Goal: Task Accomplishment & Management: Use online tool/utility

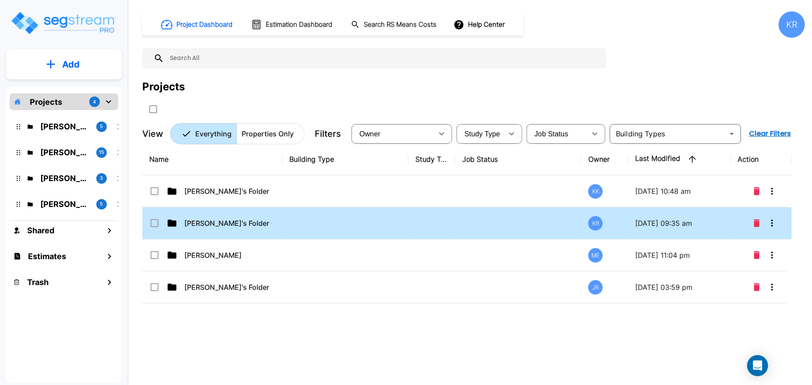
click at [503, 222] on td at bounding box center [518, 223] width 126 height 32
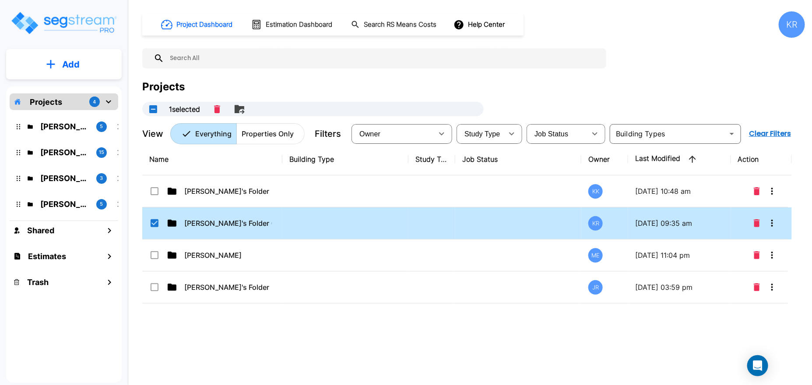
click at [505, 222] on td at bounding box center [518, 223] width 126 height 32
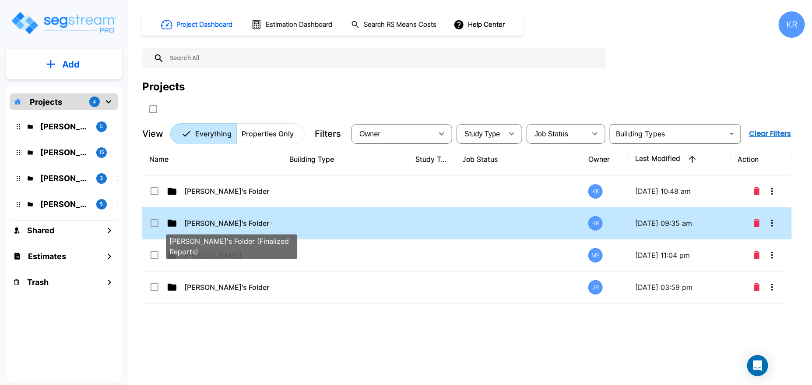
click at [246, 221] on p "[PERSON_NAME]'s Folder (Finalized Reports)" at bounding box center [228, 223] width 88 height 11
checkbox input "true"
click at [246, 221] on p "[PERSON_NAME]'s Folder (Finalized Reports)" at bounding box center [228, 223] width 88 height 11
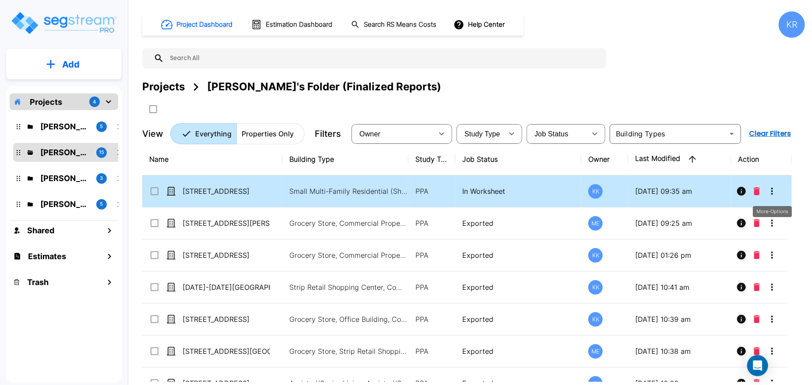
click at [775, 189] on icon "More-Options" at bounding box center [772, 191] width 11 height 11
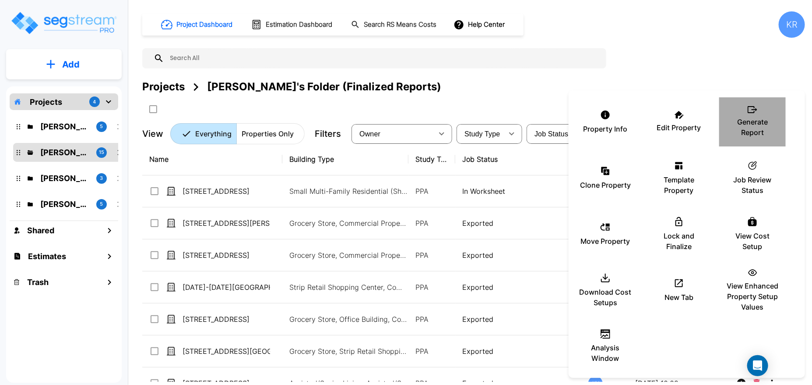
click at [758, 116] on p "Generate Report" at bounding box center [753, 126] width 53 height 21
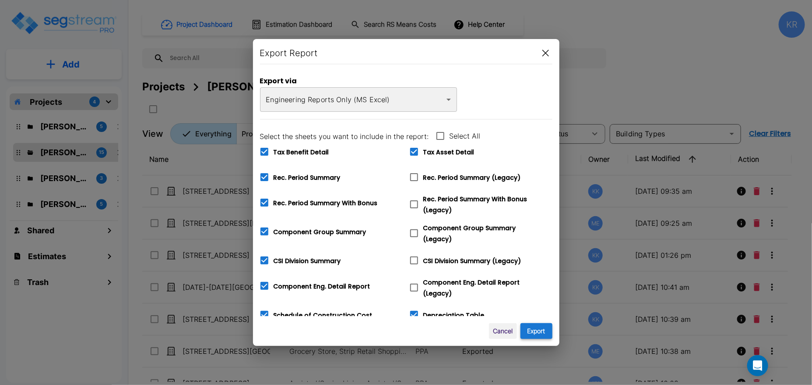
click at [533, 333] on button "Export" at bounding box center [537, 331] width 32 height 16
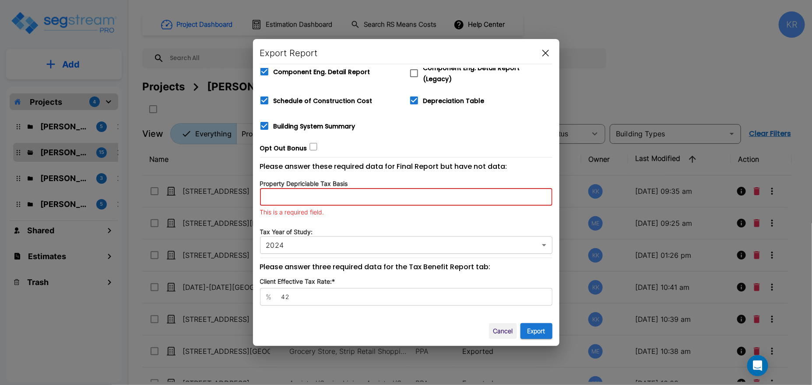
click at [324, 194] on input "number" at bounding box center [406, 197] width 293 height 18
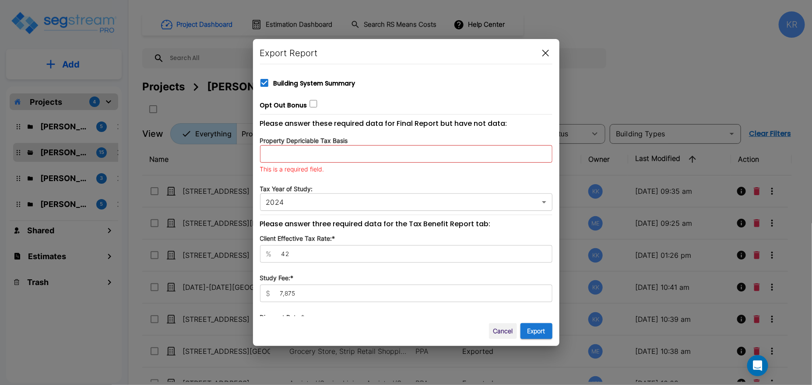
scroll to position [262, 0]
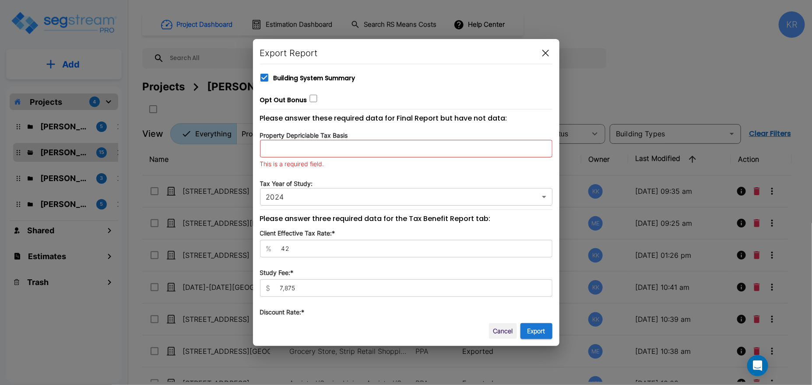
click at [319, 140] on input "number" at bounding box center [406, 149] width 293 height 18
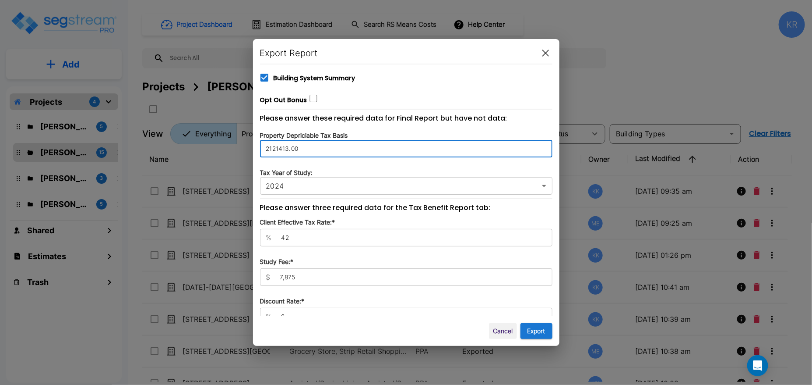
type input "2121413.00"
click at [407, 325] on div "Cancel Export" at bounding box center [406, 331] width 293 height 16
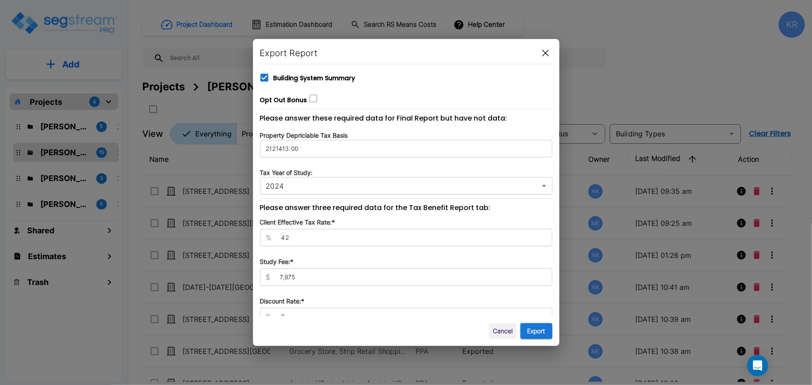
click at [401, 168] on p "Tax Year of Study:" at bounding box center [406, 172] width 293 height 9
click at [538, 328] on button "Export" at bounding box center [537, 331] width 32 height 16
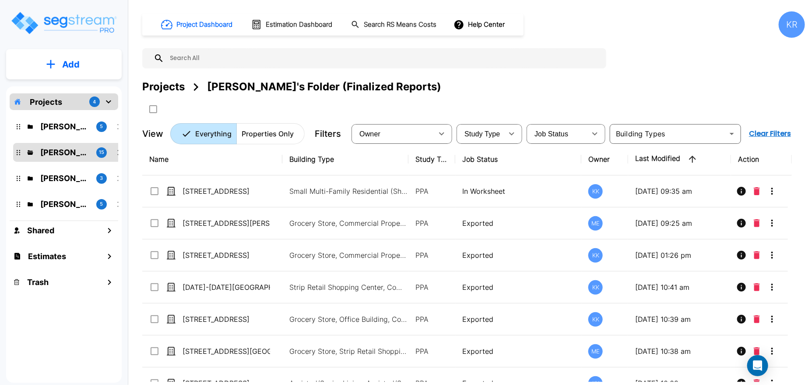
click at [538, 95] on div "Projects [PERSON_NAME]'s Folder (Finalized Reports)" at bounding box center [473, 97] width 663 height 37
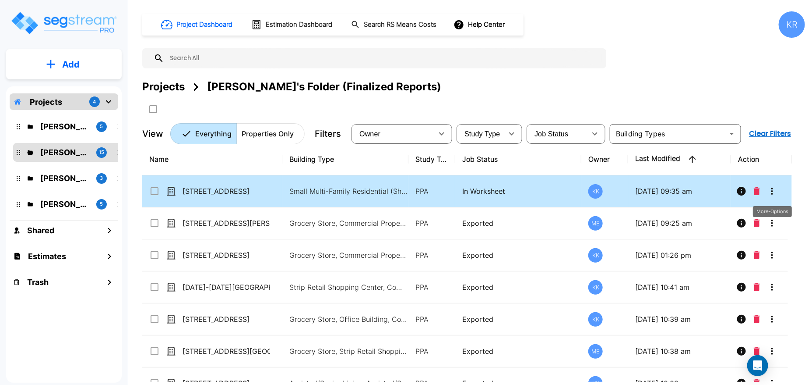
click at [773, 192] on icon "More-Options" at bounding box center [772, 191] width 11 height 11
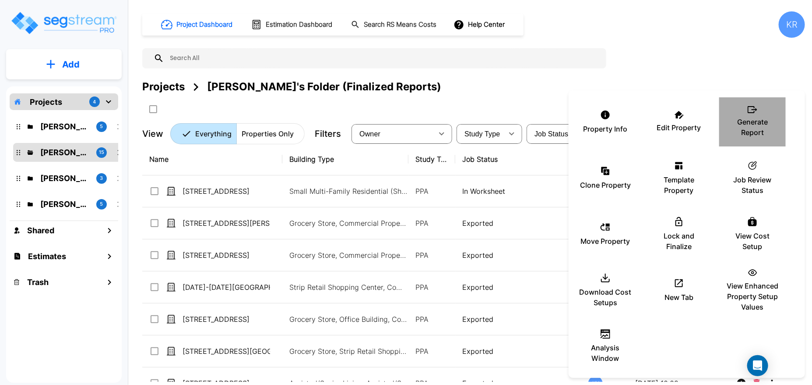
click at [758, 118] on p "Generate Report" at bounding box center [753, 126] width 53 height 21
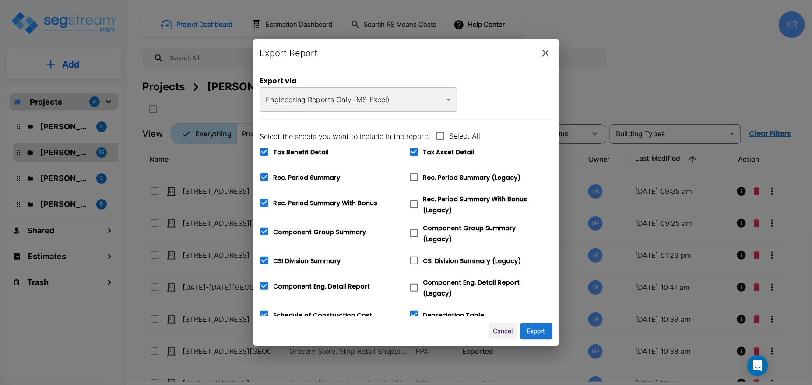
click at [419, 176] on icon at bounding box center [414, 177] width 11 height 11
click at [414, 175] on input "Rec. Period Summary (Legacy)" at bounding box center [409, 171] width 9 height 7
checkbox input "true"
checkbox input "false"
click at [413, 204] on icon at bounding box center [414, 204] width 11 height 11
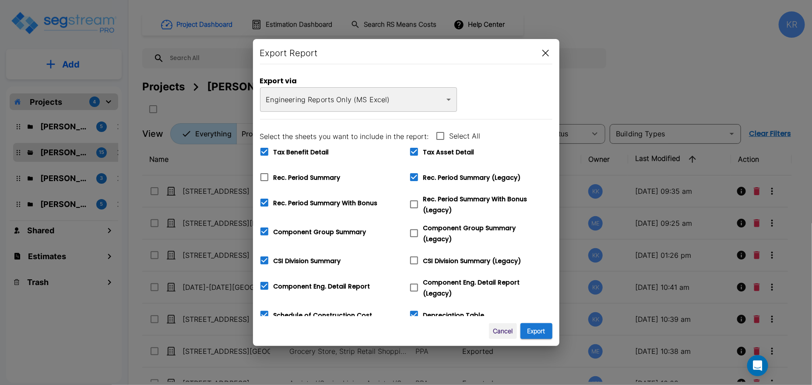
click at [413, 202] on input "Rec. Period Summary With Bonus (Legacy)" at bounding box center [409, 198] width 9 height 7
checkbox input "true"
checkbox input "false"
click at [412, 237] on span at bounding box center [414, 233] width 18 height 18
click at [412, 231] on input "Component Group Summary (Legacy)" at bounding box center [409, 227] width 9 height 7
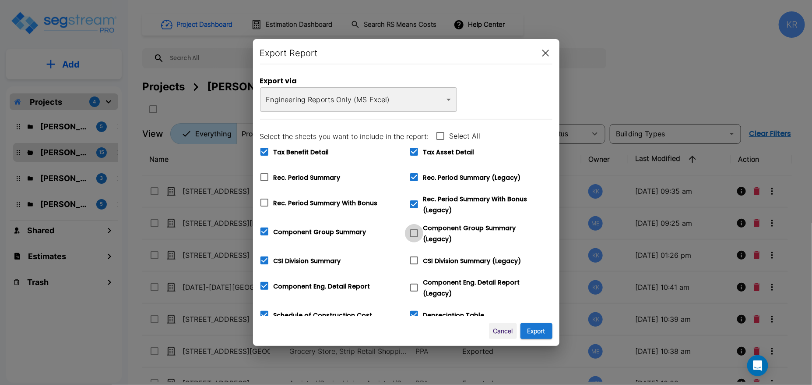
checkbox input "true"
checkbox input "false"
click at [413, 258] on icon at bounding box center [414, 260] width 11 height 11
click at [413, 258] on input "CSI Division Summary (Legacy)" at bounding box center [409, 254] width 9 height 7
checkbox input "true"
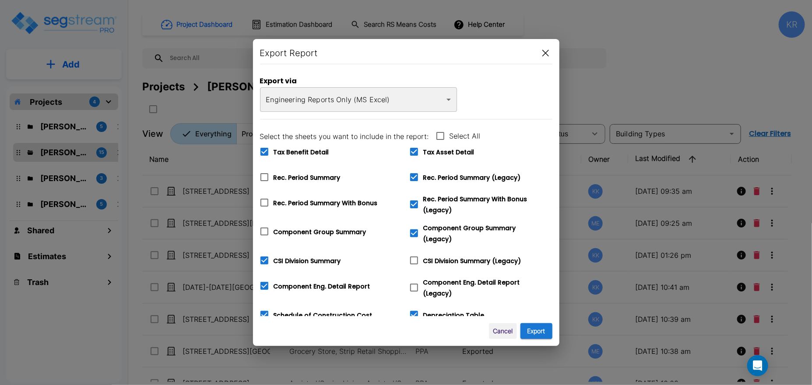
checkbox input "false"
checkbox input "true"
checkbox input "false"
checkbox input "true"
checkbox input "false"
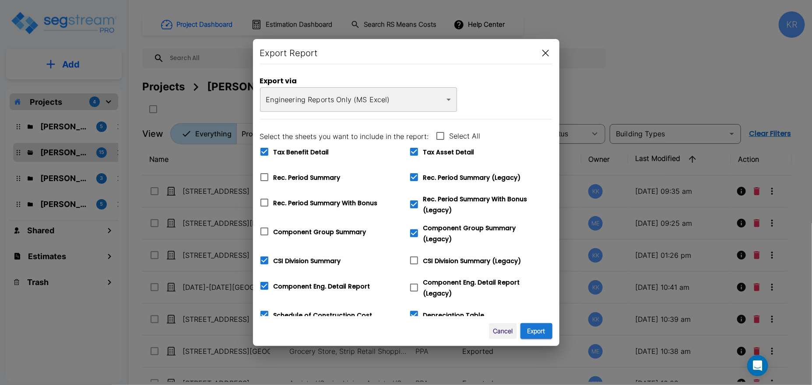
checkbox input "true"
checkbox input "false"
checkbox input "true"
checkbox input "false"
click at [414, 282] on icon at bounding box center [414, 287] width 11 height 11
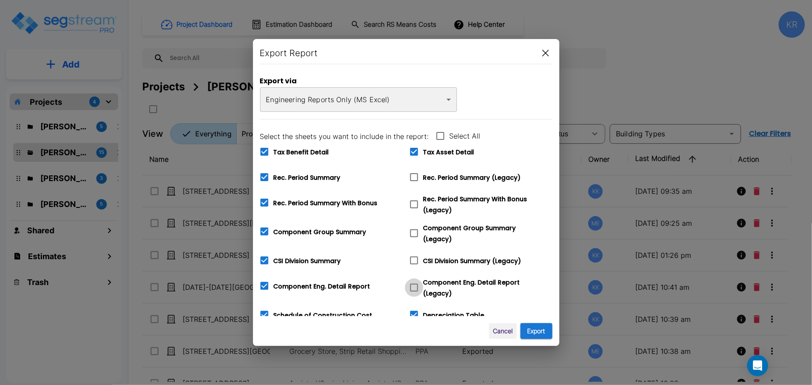
click at [414, 282] on input "Component Eng. Detail Report (Legacy)" at bounding box center [409, 281] width 9 height 7
checkbox input "true"
checkbox input "false"
click at [261, 311] on icon at bounding box center [265, 315] width 8 height 8
click at [261, 310] on input "Schedule of Construction Cost" at bounding box center [259, 308] width 9 height 7
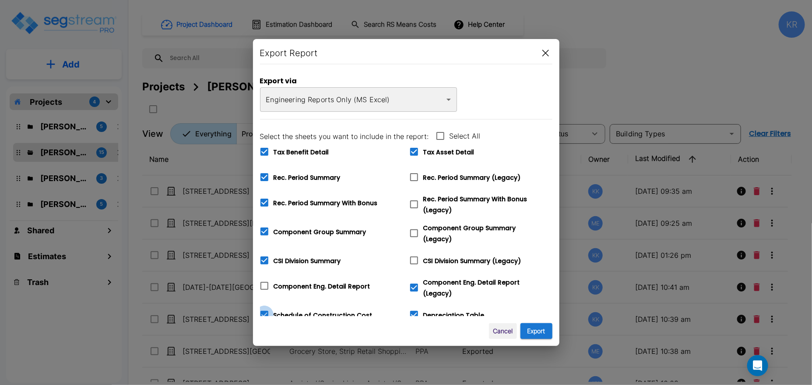
checkbox input "false"
click at [265, 152] on icon at bounding box center [265, 152] width 8 height 8
click at [264, 150] on input "Tax Benefit Detail" at bounding box center [259, 145] width 9 height 7
checkbox input "false"
click at [418, 150] on icon at bounding box center [414, 152] width 8 height 8
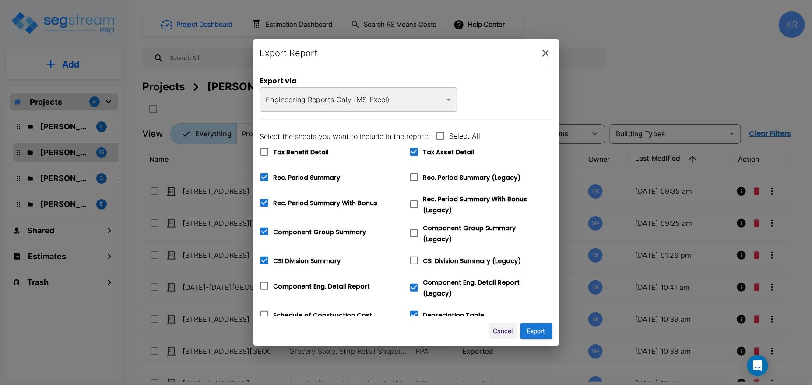
click at [414, 150] on input "Tax Asset Detail" at bounding box center [409, 145] width 9 height 7
checkbox input "false"
click at [416, 176] on icon at bounding box center [414, 177] width 11 height 11
click at [414, 175] on input "Rec. Period Summary (Legacy)" at bounding box center [409, 171] width 9 height 7
checkbox input "true"
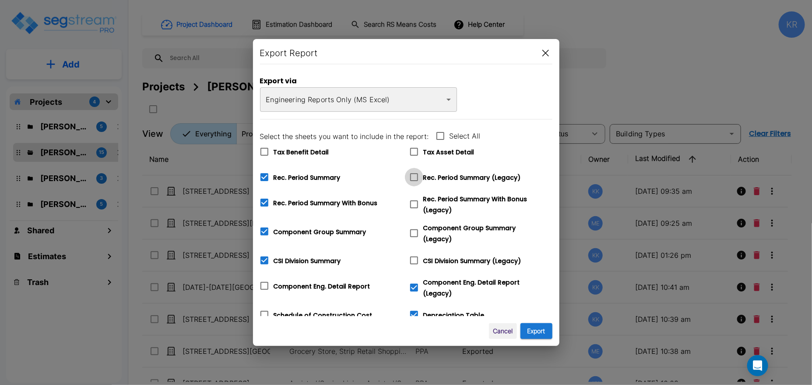
checkbox input "false"
click at [411, 202] on icon at bounding box center [414, 204] width 8 height 8
click at [411, 202] on input "Rec. Period Summary With Bonus (Legacy)" at bounding box center [409, 198] width 9 height 7
checkbox input "true"
checkbox input "false"
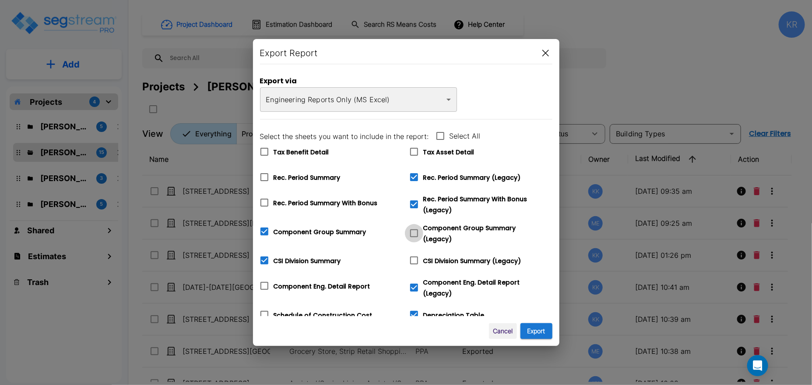
click at [413, 228] on input "Component Group Summary (Legacy)" at bounding box center [409, 227] width 9 height 7
checkbox input "true"
checkbox input "false"
click at [413, 252] on input "CSI Division Summary (Legacy)" at bounding box center [409, 254] width 9 height 7
checkbox input "true"
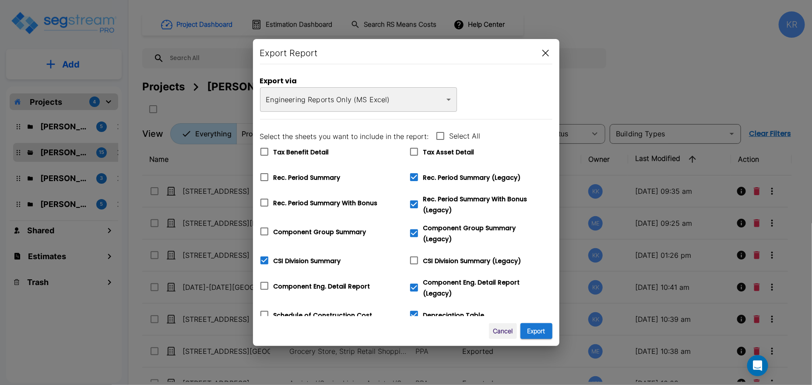
checkbox input "false"
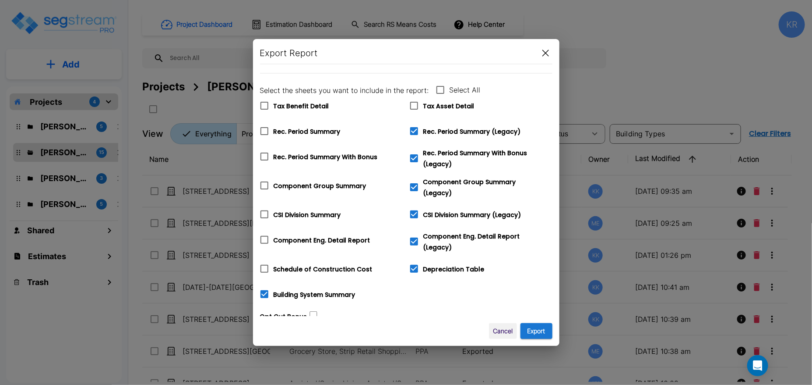
scroll to position [47, 0]
click at [546, 332] on button "Export" at bounding box center [537, 331] width 32 height 16
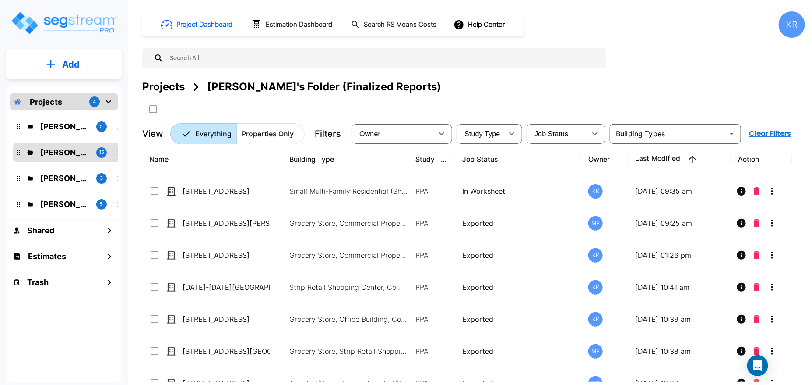
click at [798, 19] on div "KR" at bounding box center [792, 24] width 26 height 26
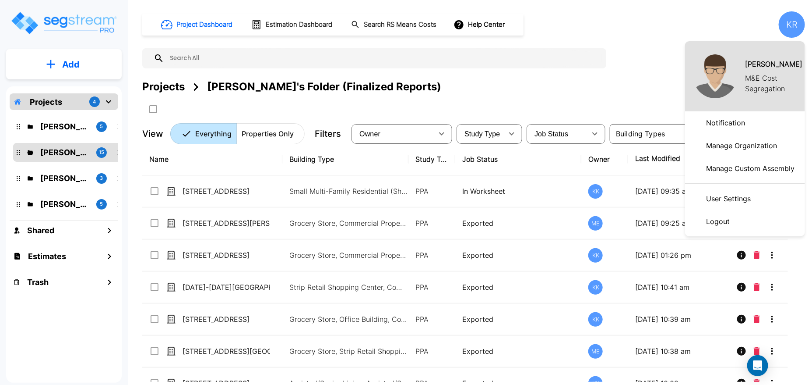
click at [714, 214] on p "Logout" at bounding box center [718, 221] width 31 height 18
